Goal: Check status: Check status

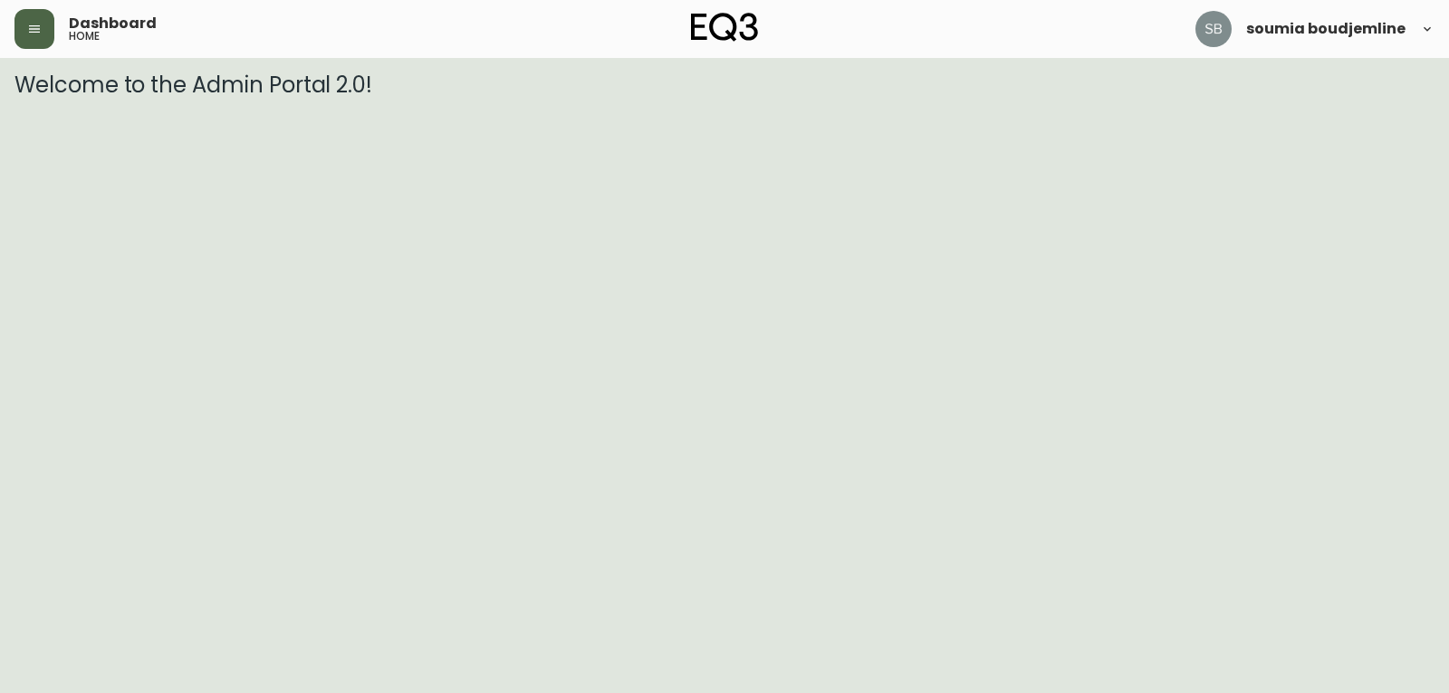
click at [37, 34] on icon "button" at bounding box center [34, 29] width 14 height 14
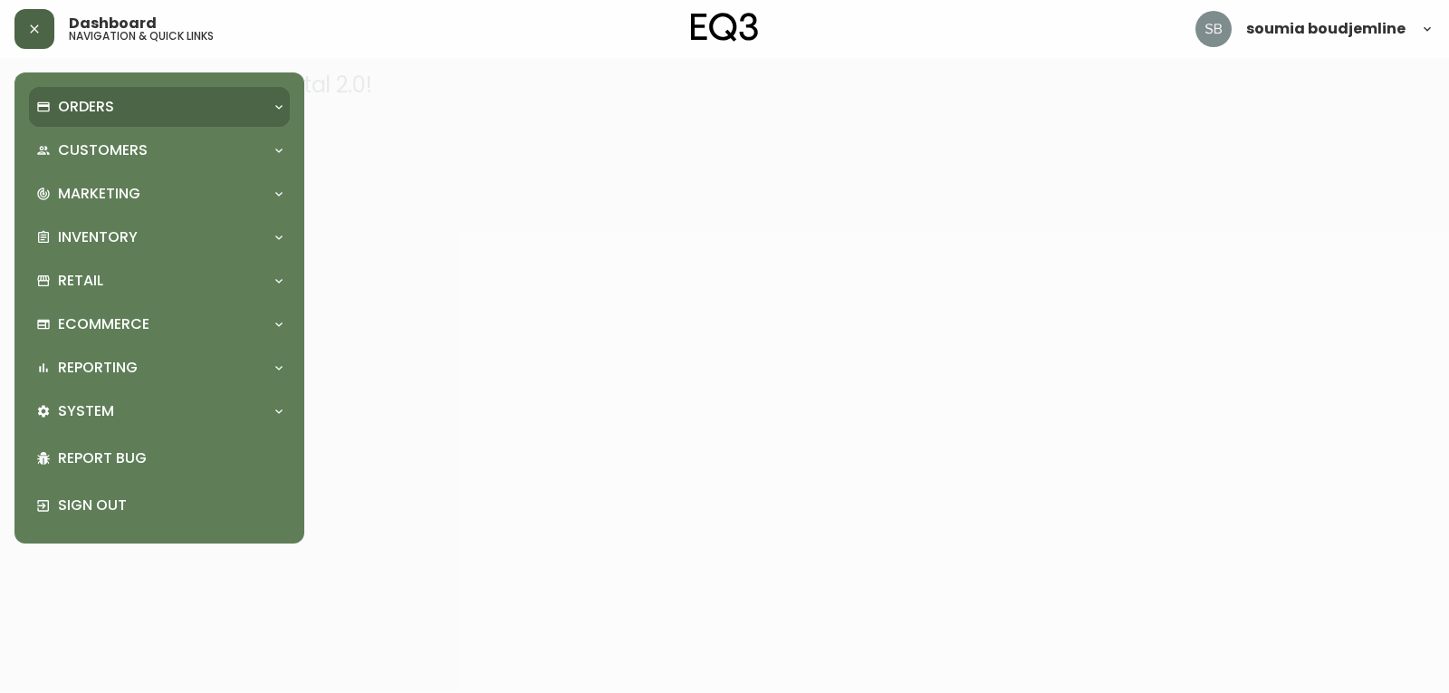
click at [96, 107] on p "Orders" at bounding box center [86, 107] width 56 height 20
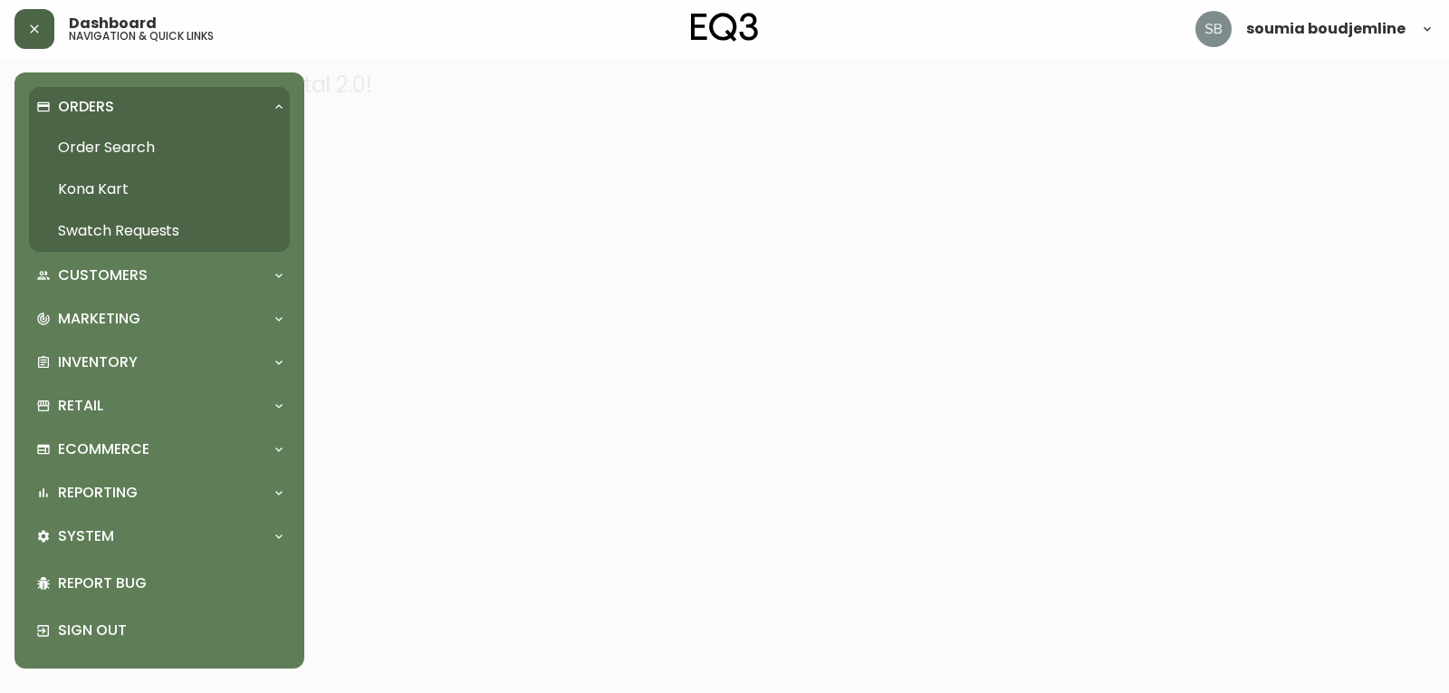
click at [112, 151] on link "Order Search" at bounding box center [159, 148] width 261 height 42
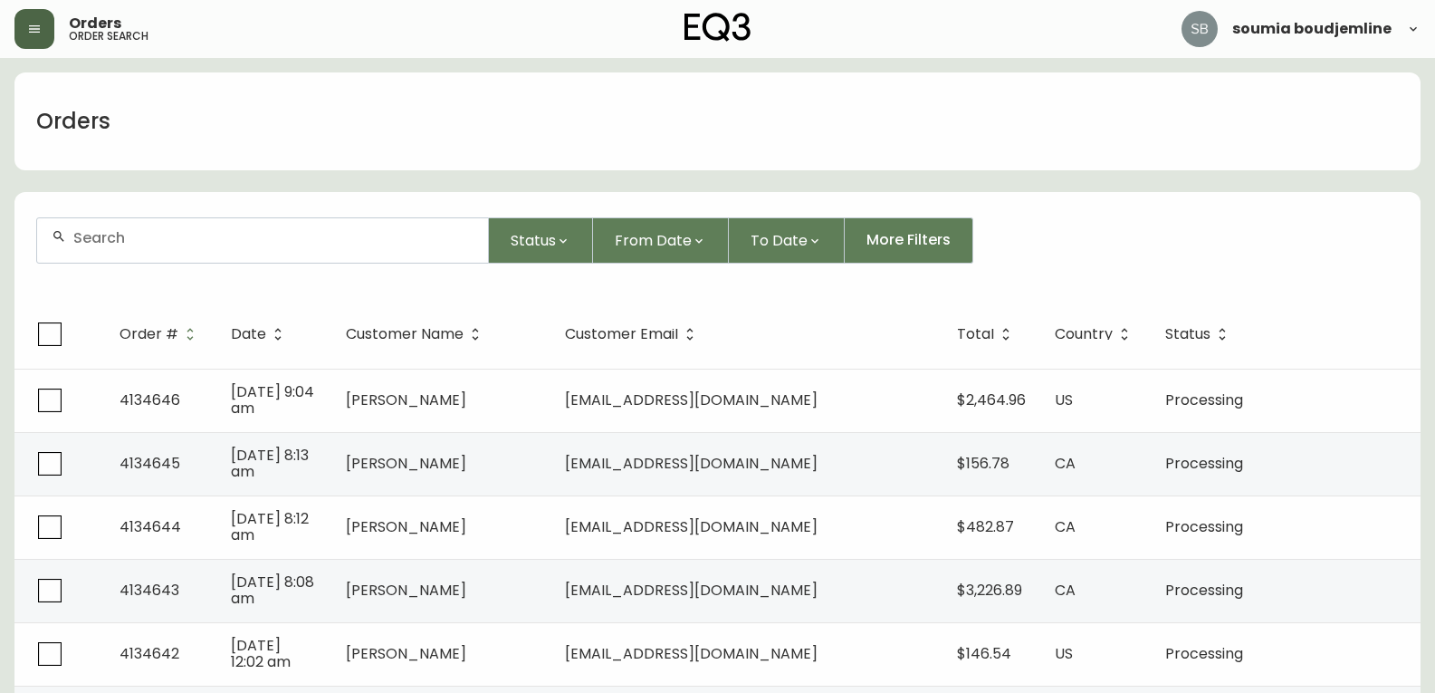
click at [156, 236] on input "text" at bounding box center [273, 237] width 400 height 17
paste input "4134570"
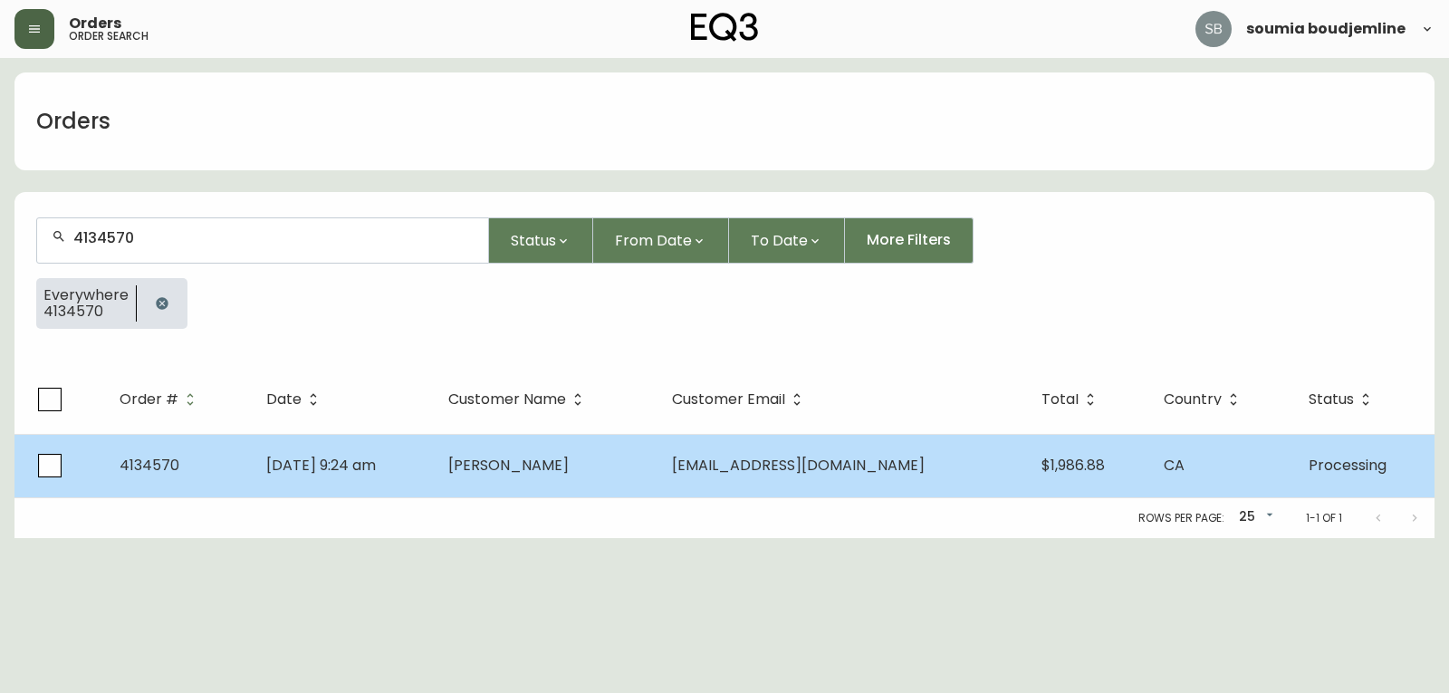
type input "4134570"
click at [569, 471] on span "Stephie Forget" at bounding box center [508, 464] width 120 height 21
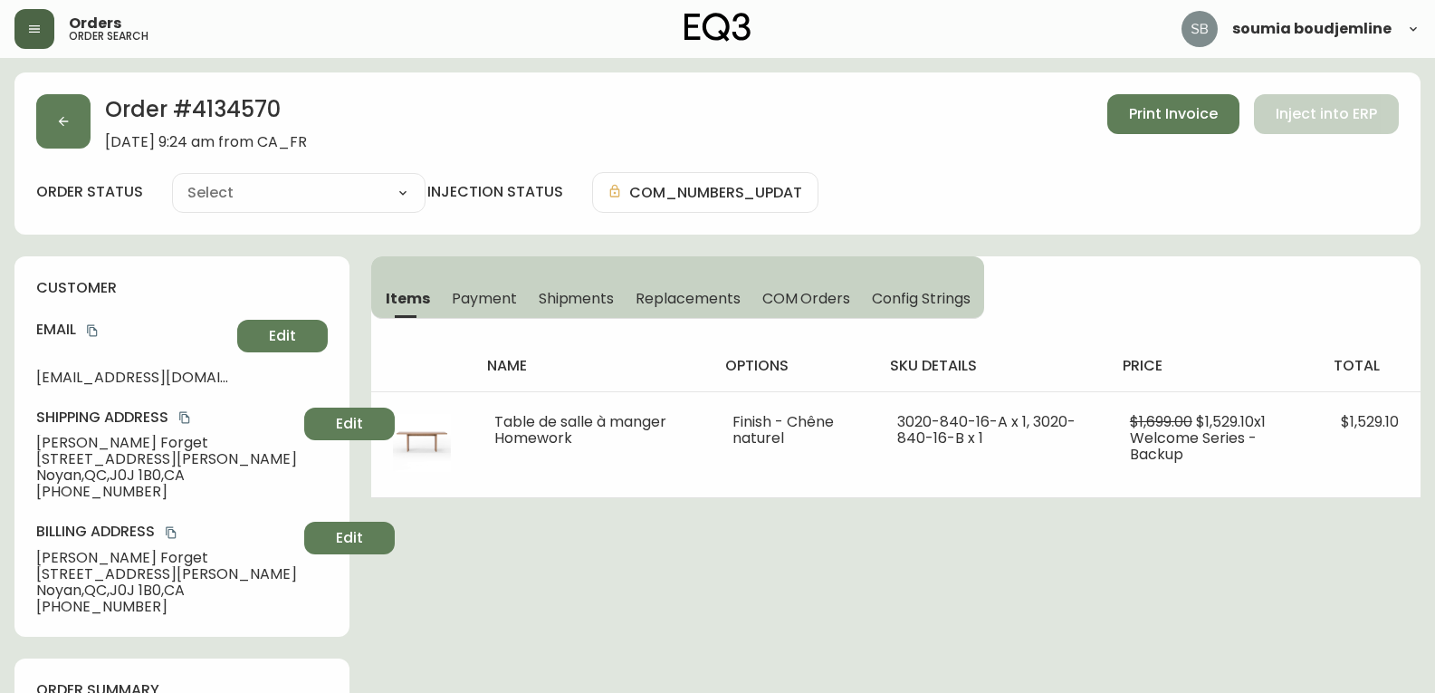
type input "Processing"
select select "PROCESSING"
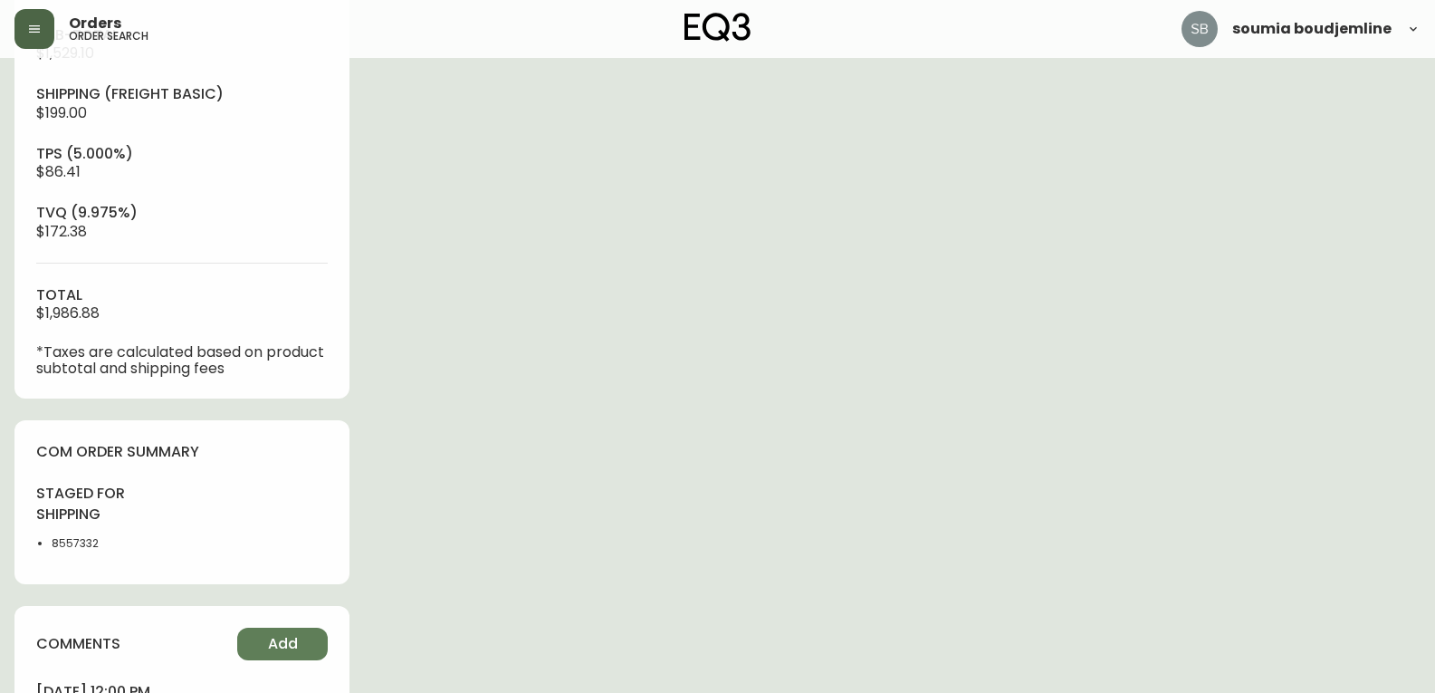
scroll to position [724, 0]
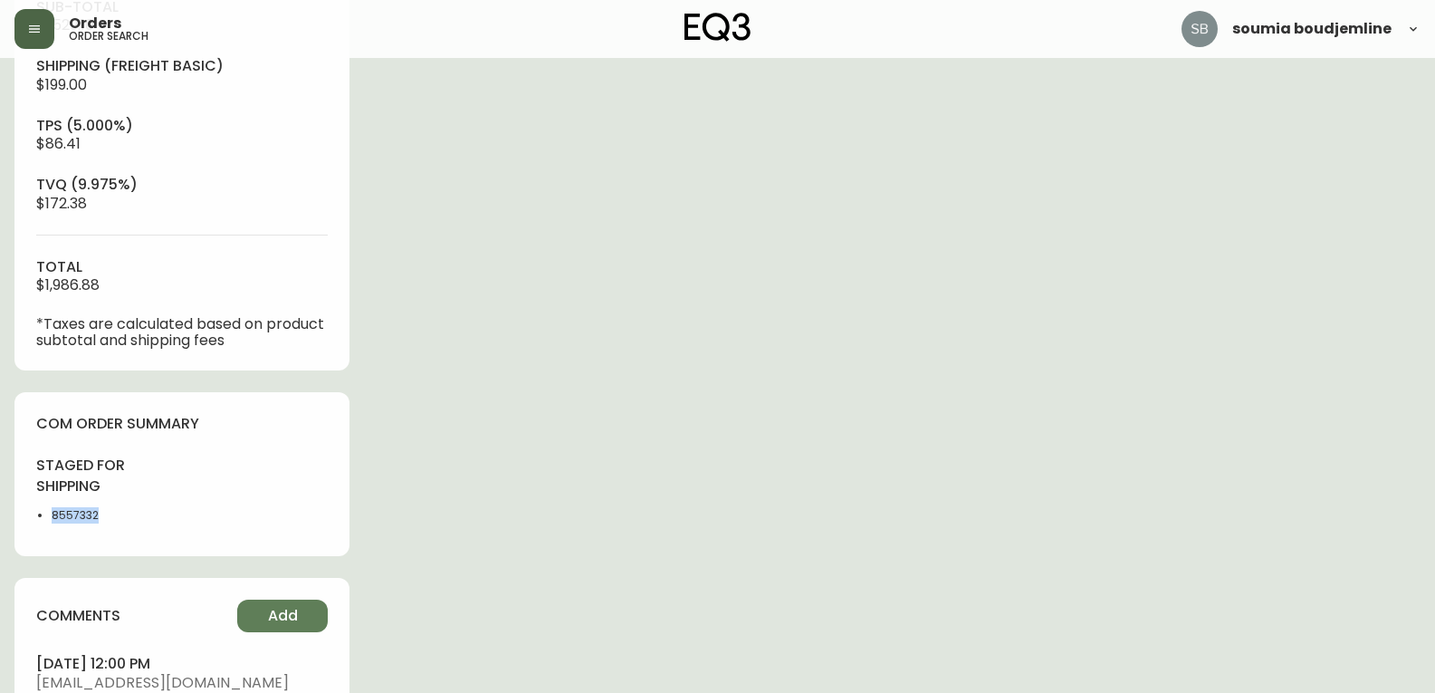
drag, startPoint x: 109, startPoint y: 521, endPoint x: 52, endPoint y: 523, distance: 57.1
click at [52, 523] on li "8557332" at bounding box center [112, 515] width 120 height 16
copy li "8557332"
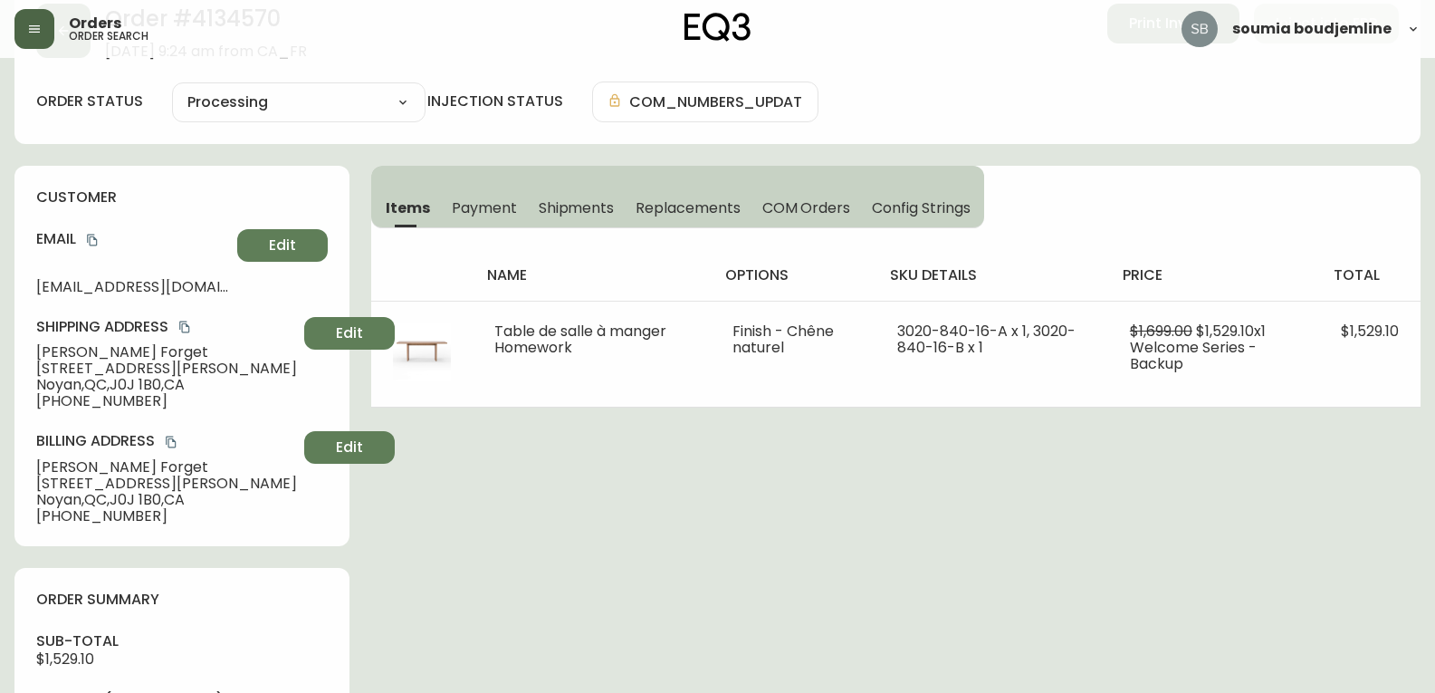
scroll to position [0, 0]
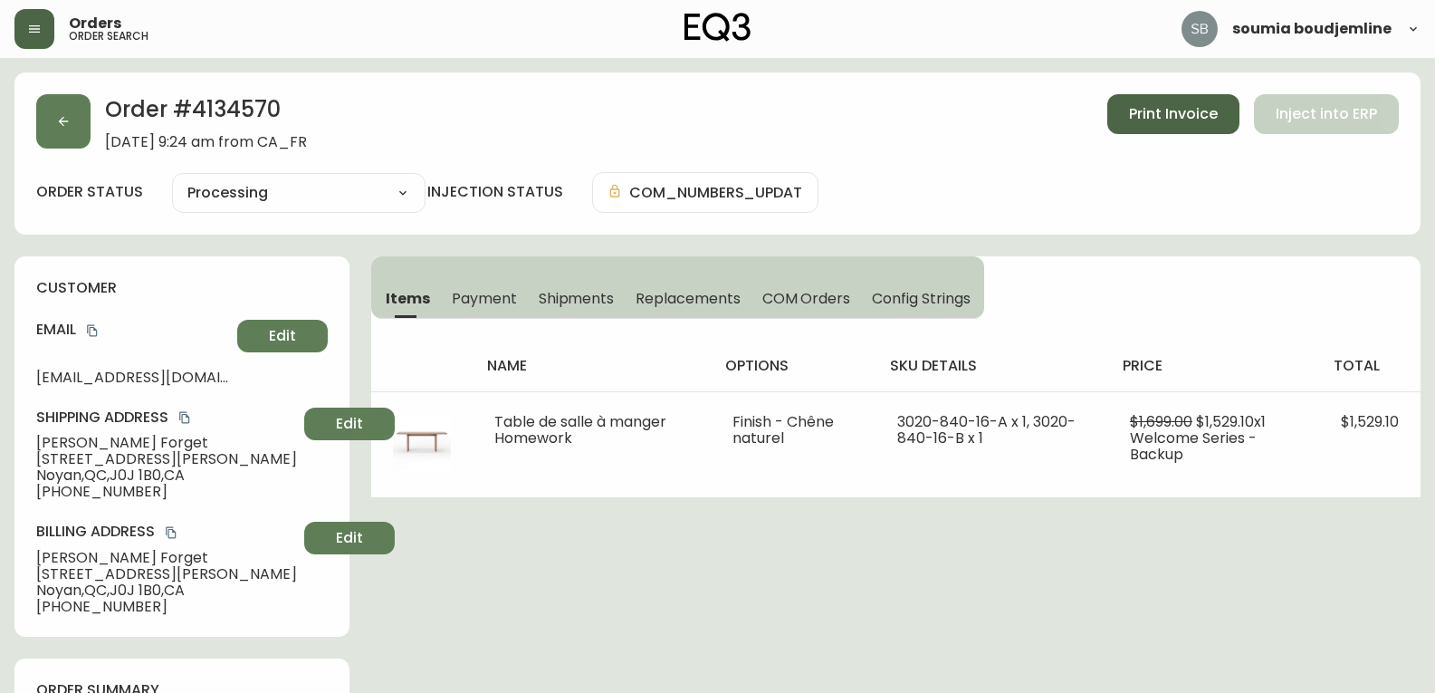
click at [1140, 127] on button "Print Invoice" at bounding box center [1173, 114] width 132 height 40
